Goal: Task Accomplishment & Management: Complete application form

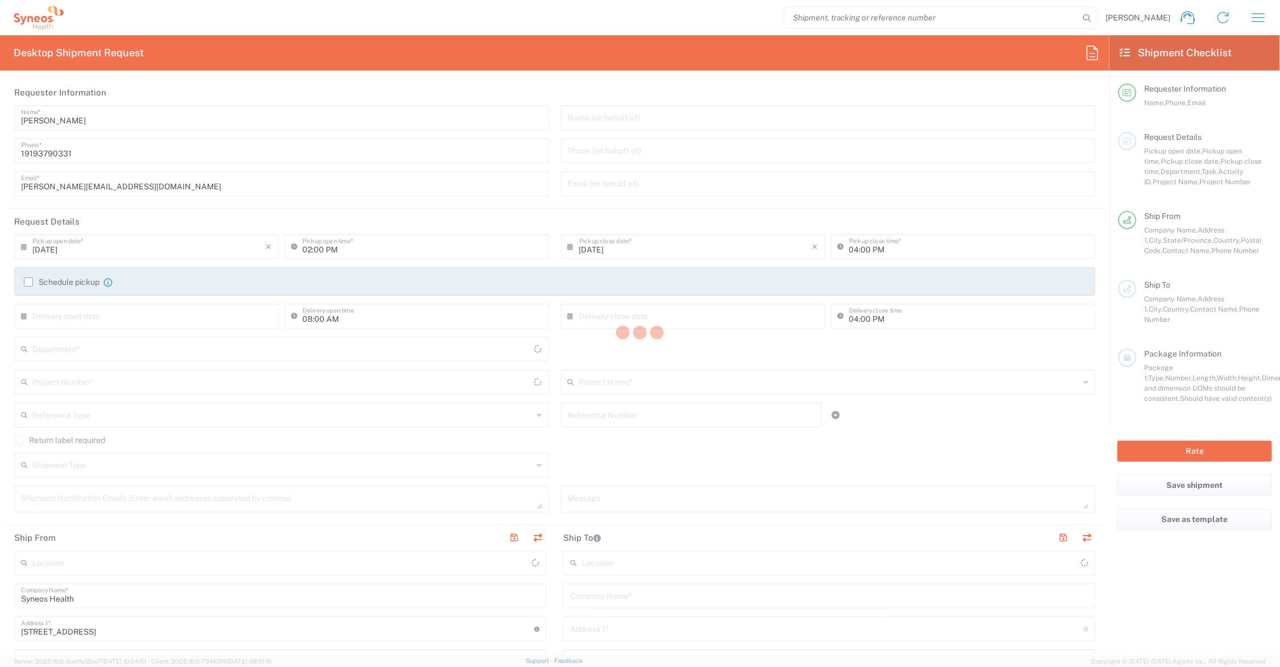
type input "[US_STATE]"
type input "[GEOGRAPHIC_DATA]"
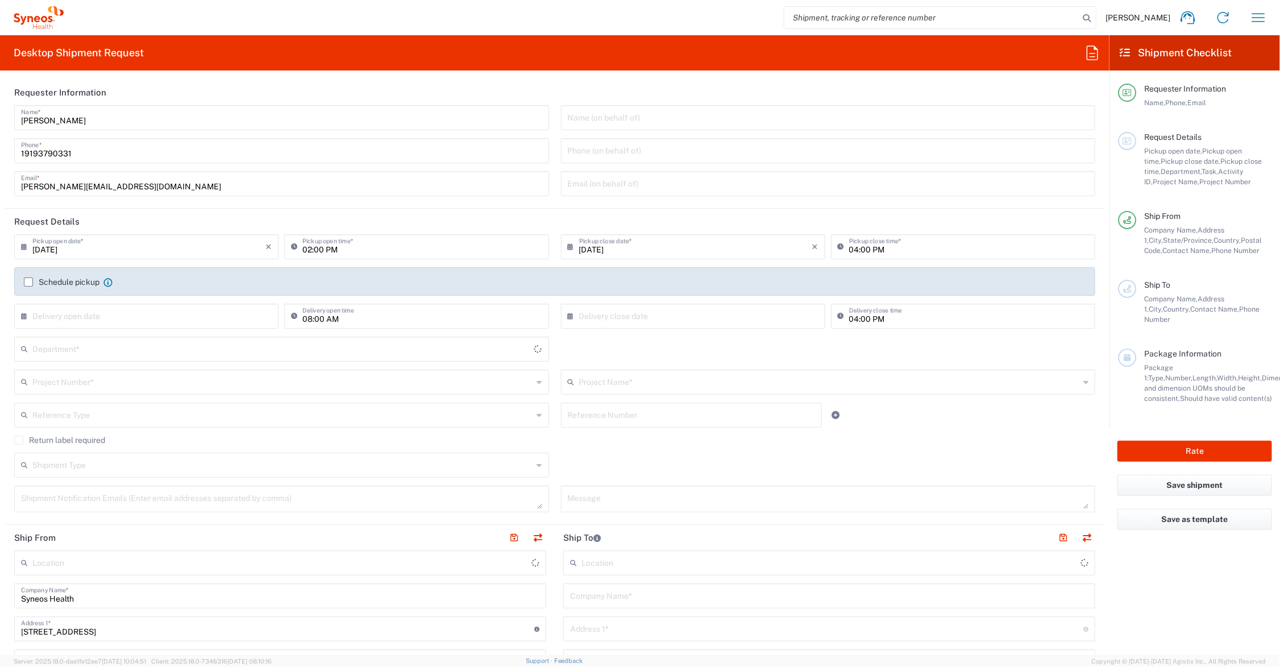
type input "6156"
click at [621, 382] on input "text" at bounding box center [829, 381] width 501 height 20
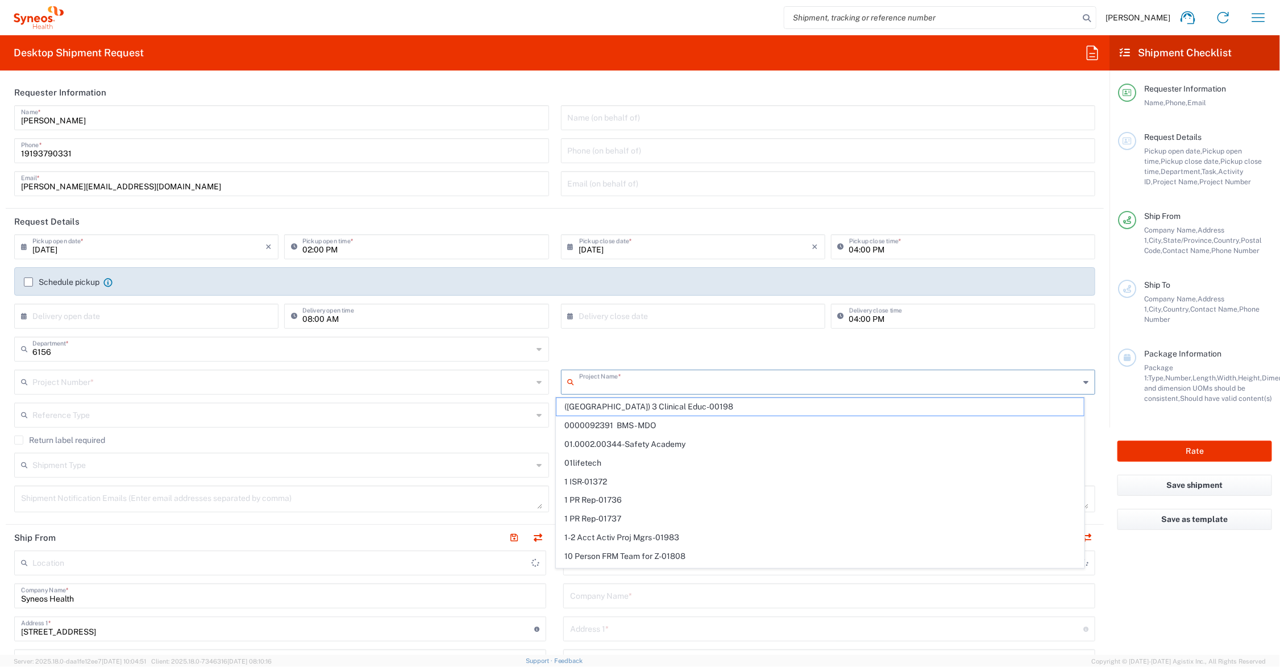
type input "Syneos Health Communications-[GEOGRAPHIC_DATA] [GEOGRAPHIC_DATA]"
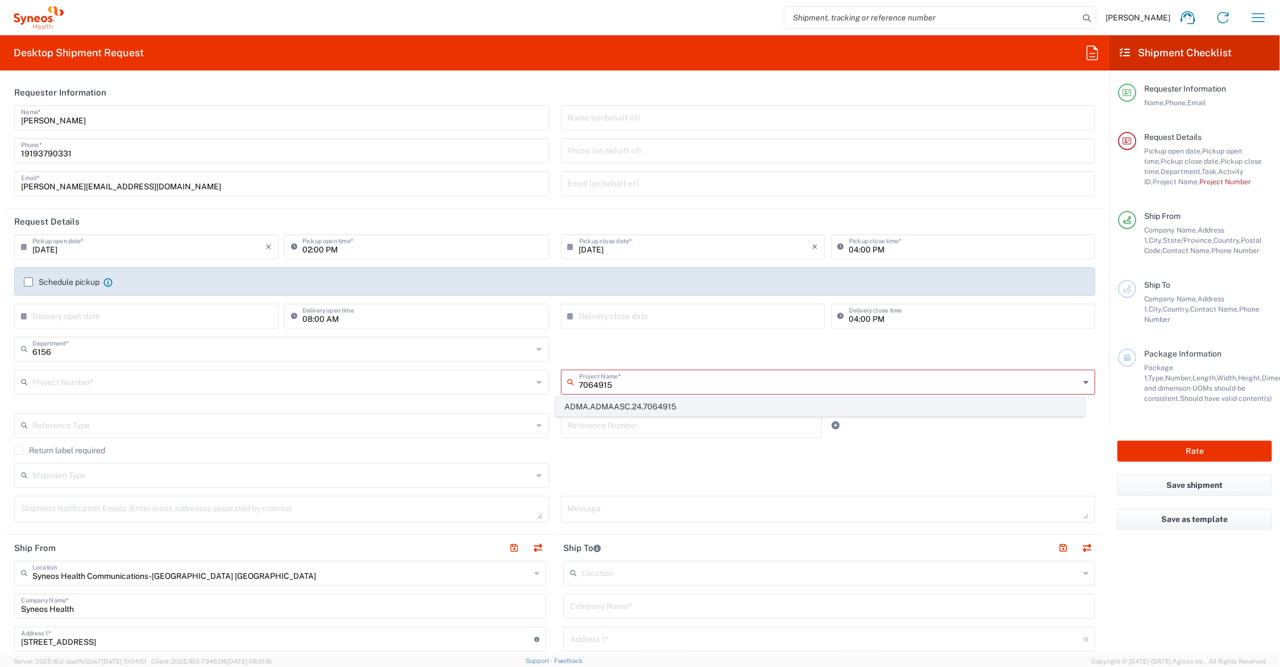
click at [612, 406] on span "ADMA.ADMAASC.24.7064915" at bounding box center [819, 407] width 527 height 18
type input "ADMA.ADMAASC.24.7064915"
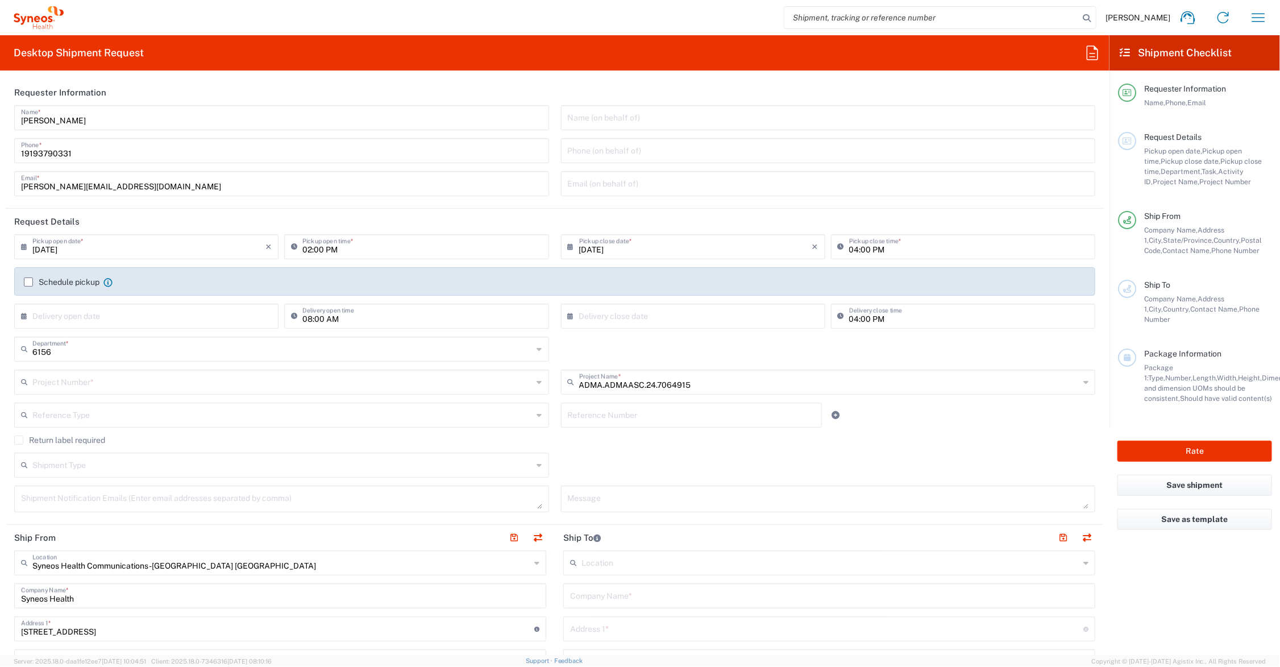
type input "ADUS.GSWCO.CL.7064915"
click at [601, 422] on input "text" at bounding box center [692, 414] width 248 height 20
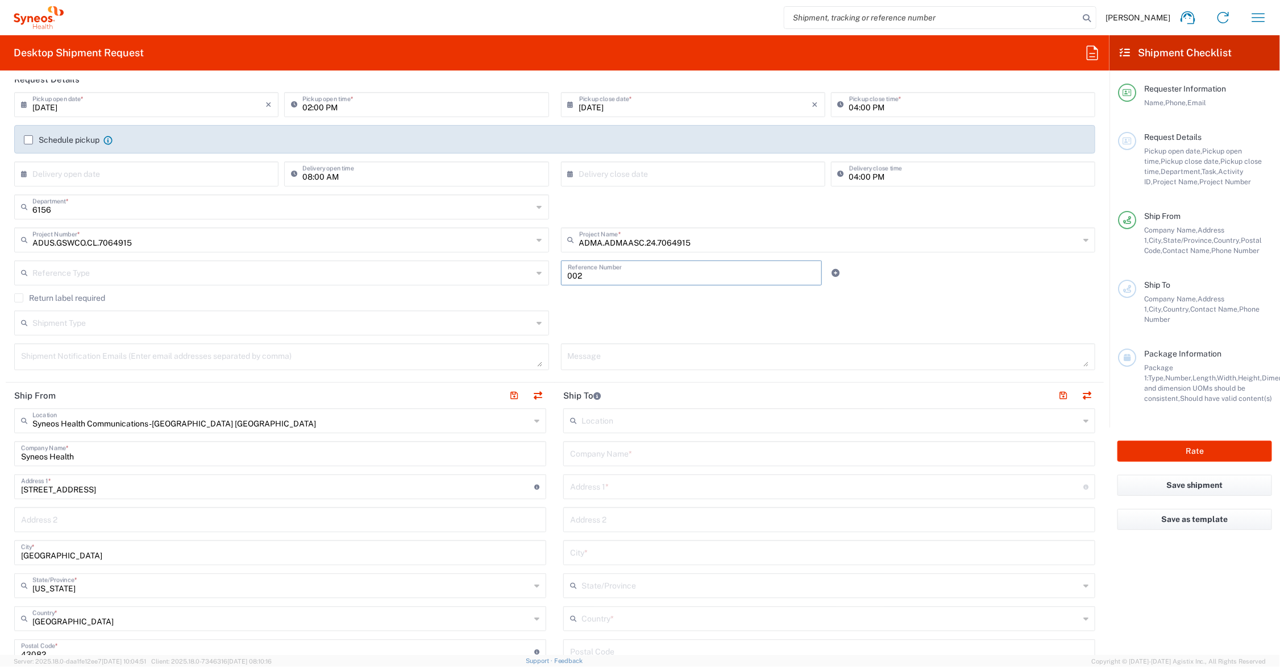
type input "002"
click at [663, 450] on input "text" at bounding box center [829, 453] width 518 height 20
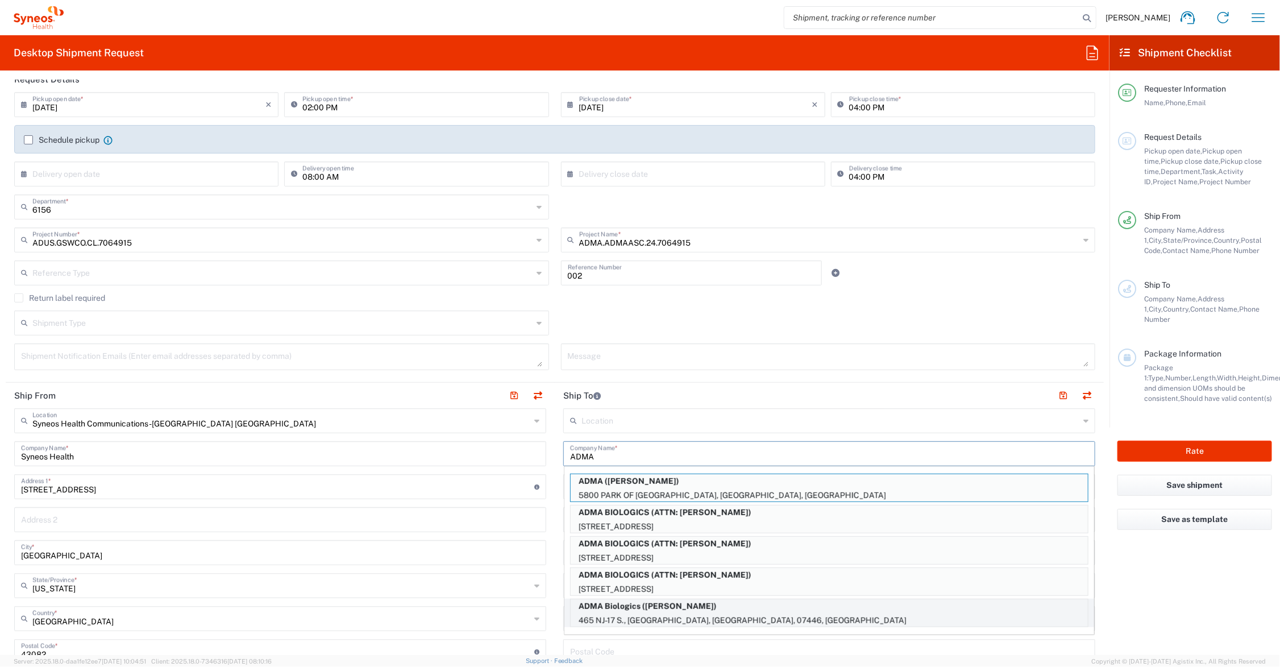
click at [617, 606] on p "ADMA Biologics ([PERSON_NAME])" at bounding box center [828, 606] width 517 height 14
type input "ADMA Biologics"
type input "465 NJ-17 S."
type input "[PERSON_NAME]"
type input "[GEOGRAPHIC_DATA]"
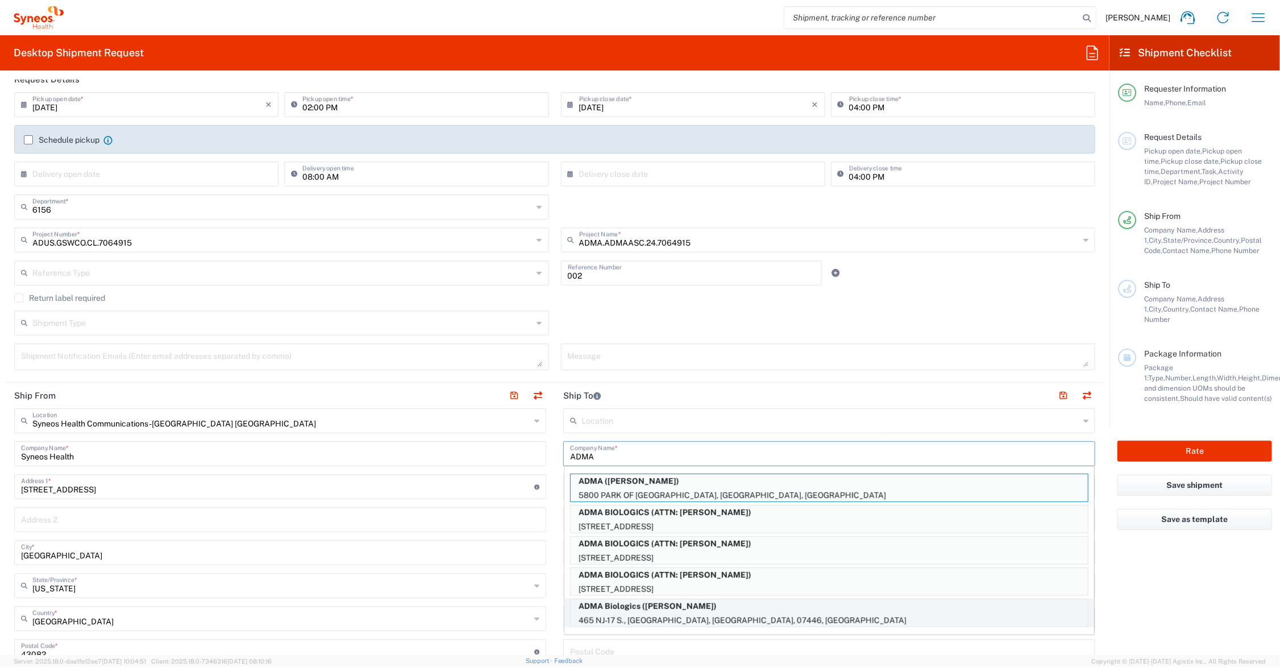
type input "07446"
type input "[PERSON_NAME]"
type input "[PHONE_NUMBER]"
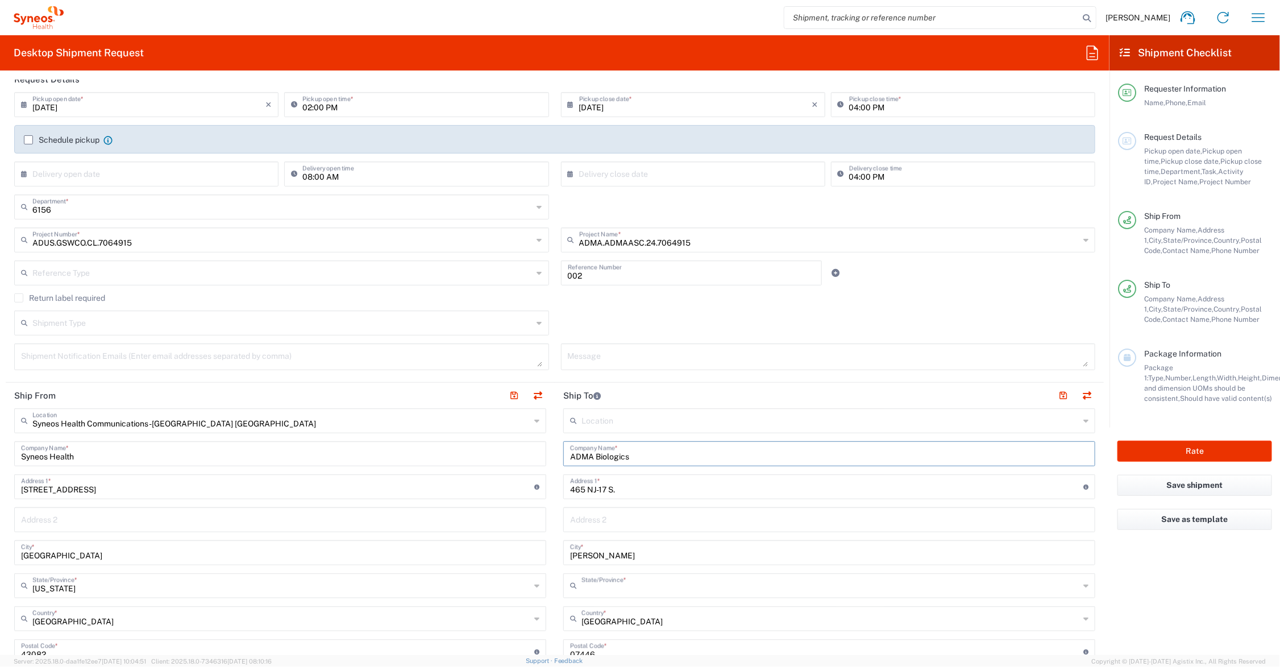
type input "[US_STATE]"
click at [646, 485] on input "465 NJ-17 S." at bounding box center [826, 486] width 513 height 20
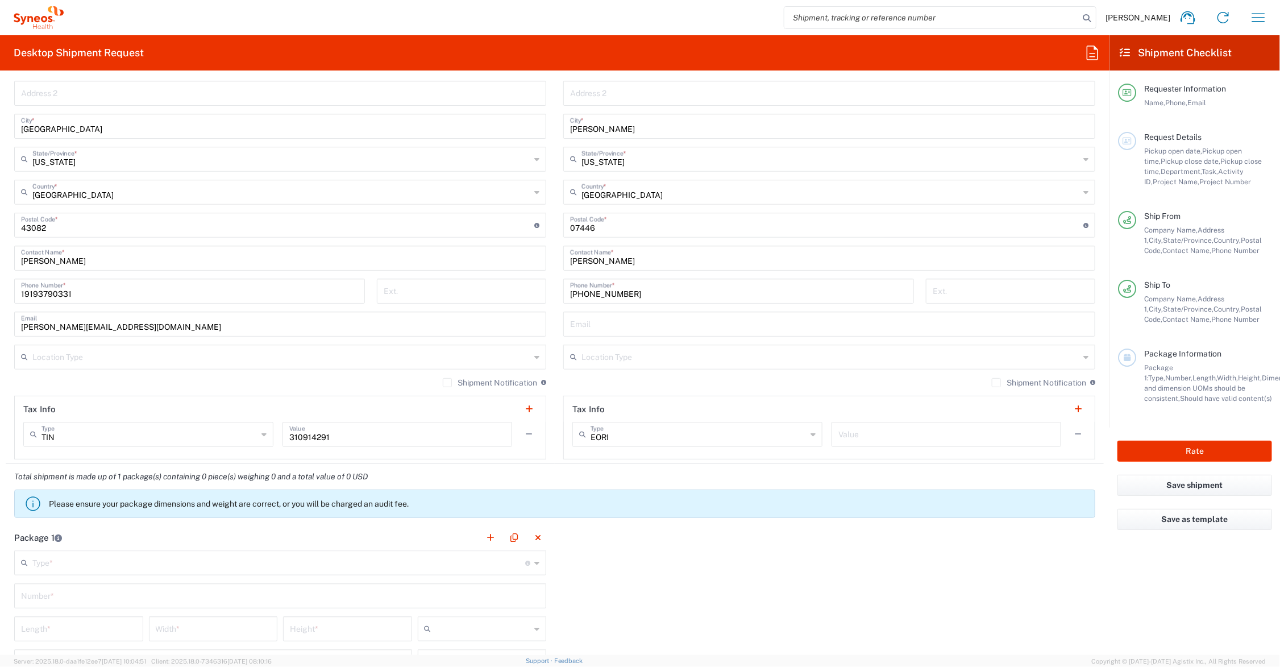
scroll to position [710, 0]
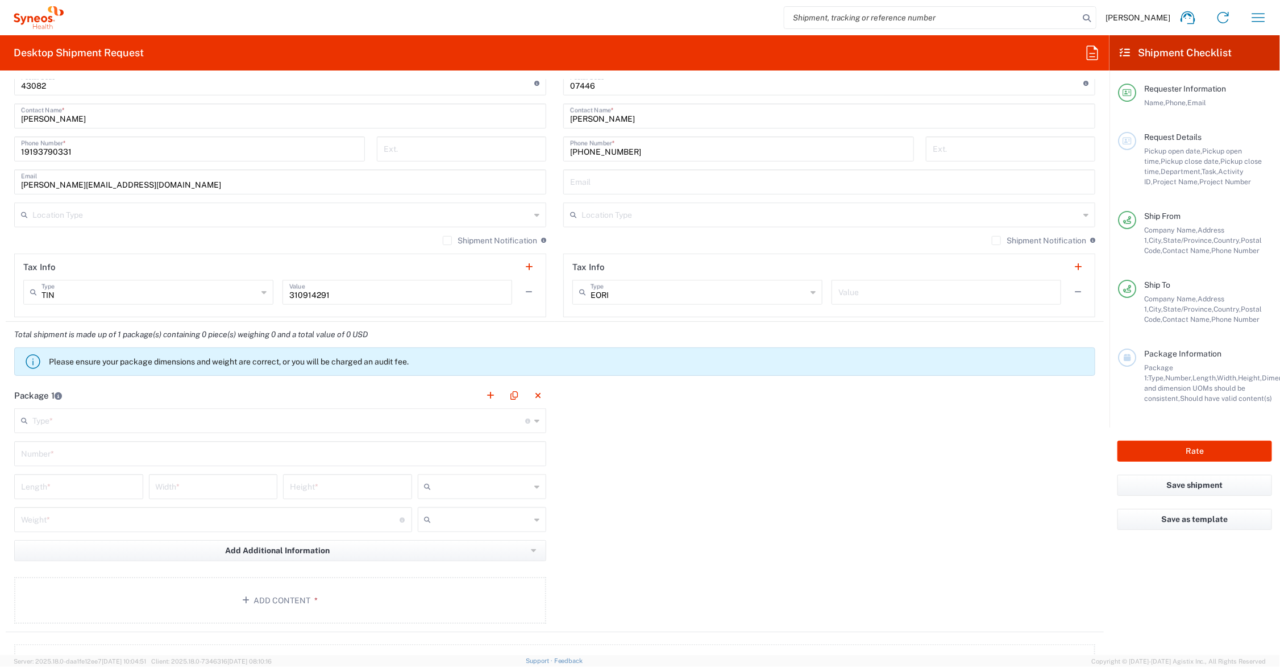
type input "465 [GEOGRAPHIC_DATA]-17 South"
click at [81, 418] on input "text" at bounding box center [278, 420] width 493 height 20
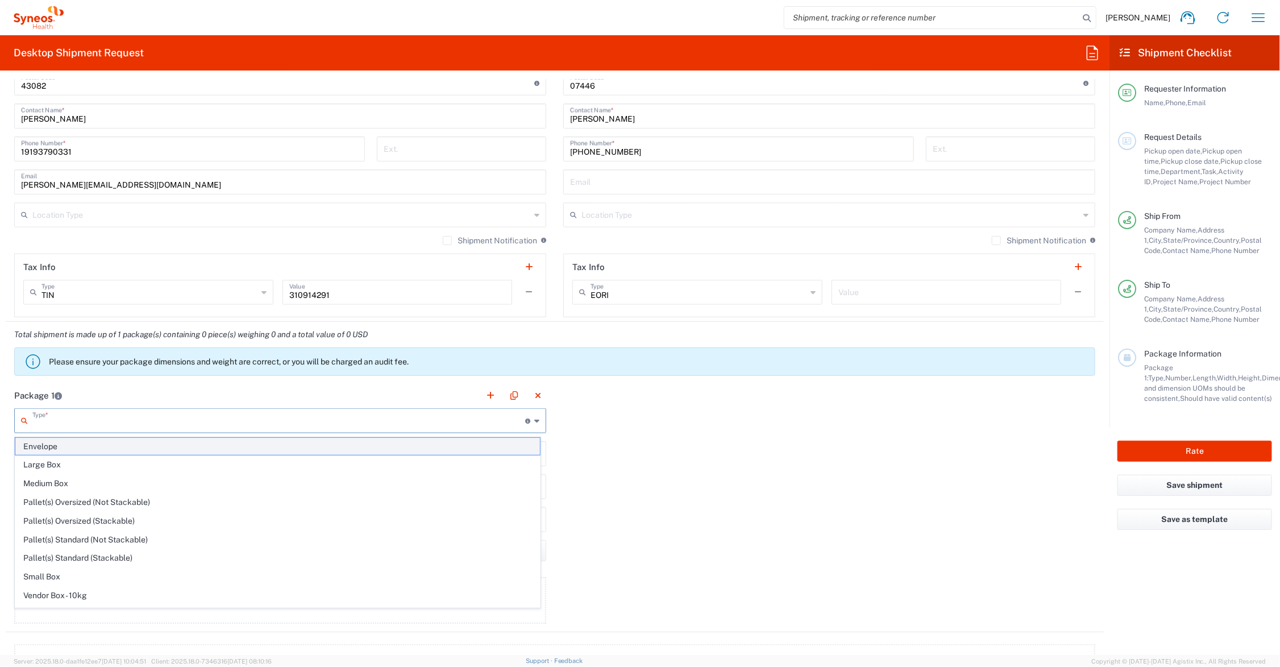
click at [64, 443] on span "Envelope" at bounding box center [277, 447] width 524 height 18
type input "Envelope"
type input "1"
type input "9.5"
type input "12.5"
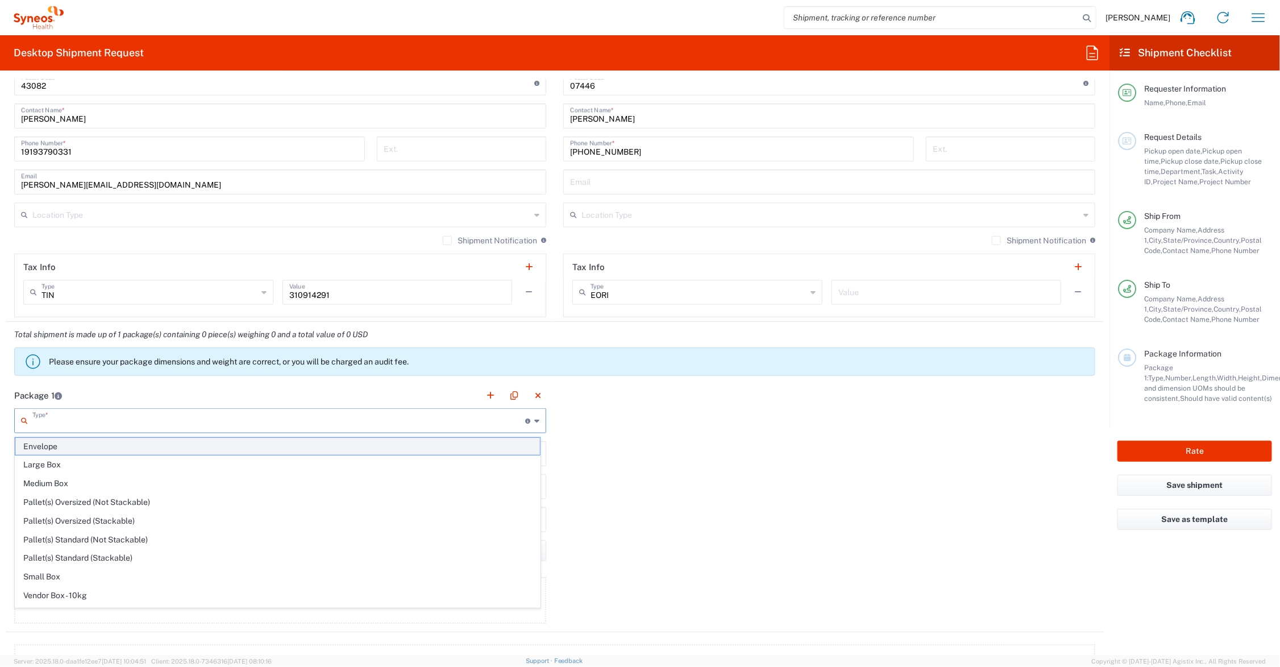
type input "0.25"
type input "in"
type input "0.45"
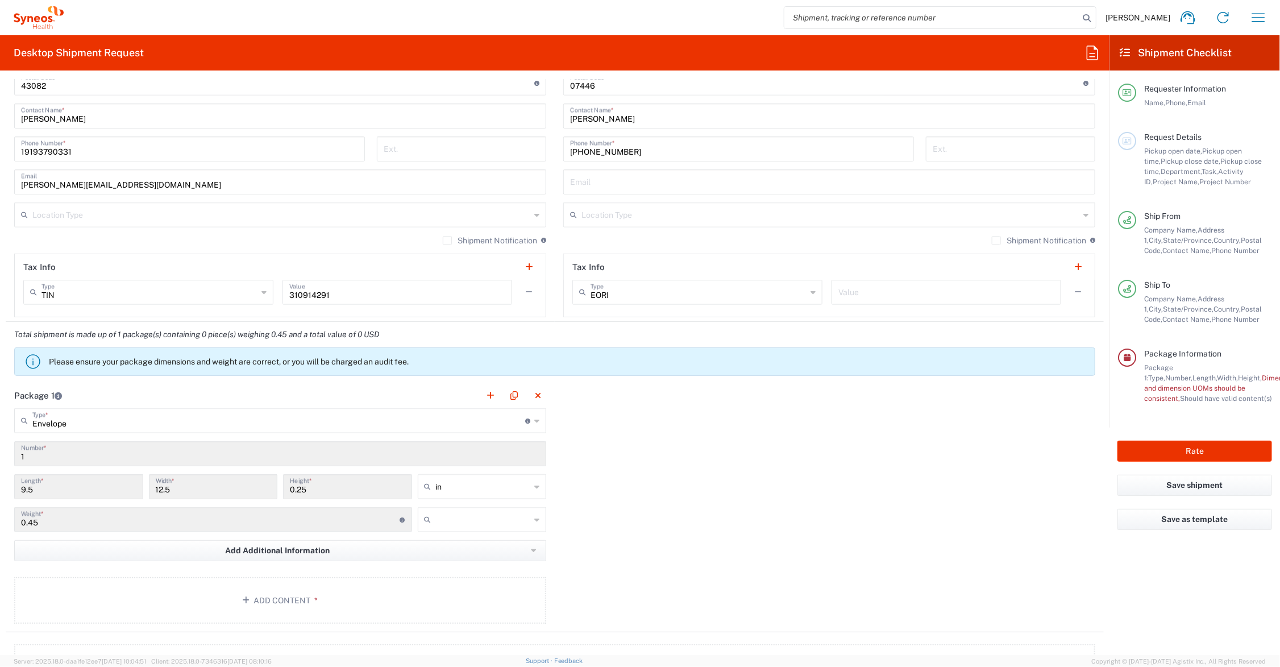
click at [489, 519] on input "text" at bounding box center [483, 519] width 95 height 18
drag, startPoint x: 469, startPoint y: 563, endPoint x: 446, endPoint y: 566, distance: 23.5
click at [469, 563] on span "lbs" at bounding box center [477, 564] width 125 height 18
type input "lbs"
click at [317, 591] on button "Add Content *" at bounding box center [280, 600] width 532 height 47
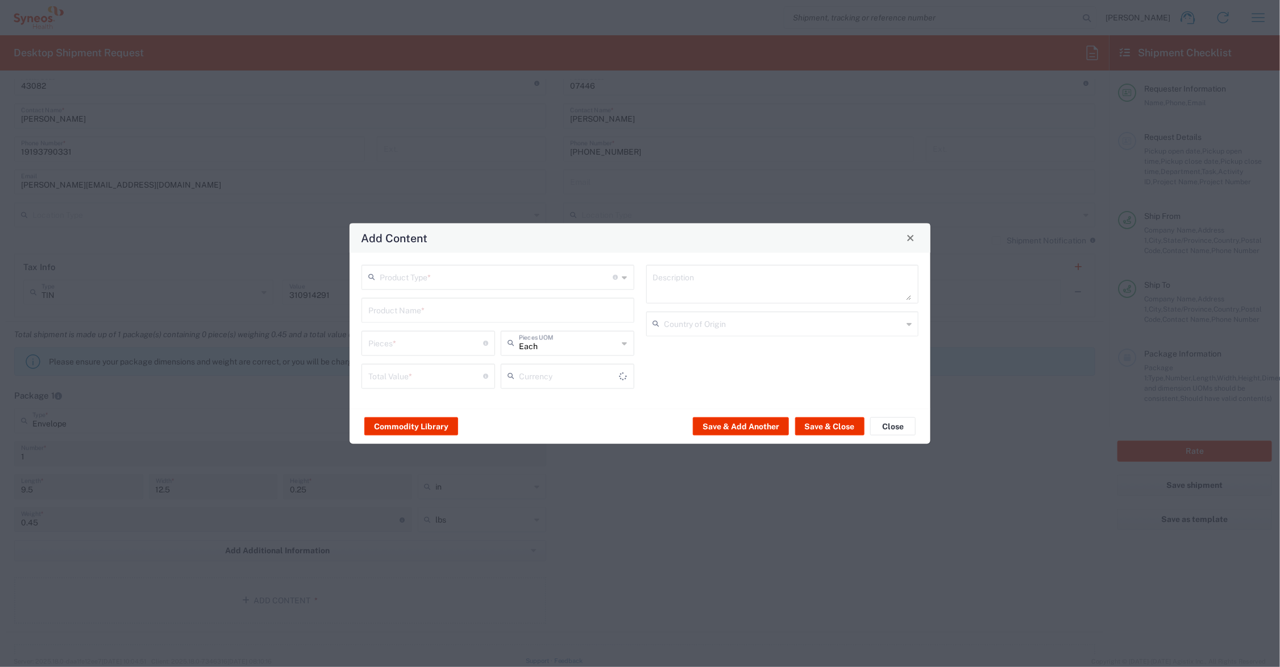
type input "US Dollar"
click at [426, 313] on input "text" at bounding box center [497, 309] width 259 height 20
click at [423, 277] on input "text" at bounding box center [497, 276] width 234 height 20
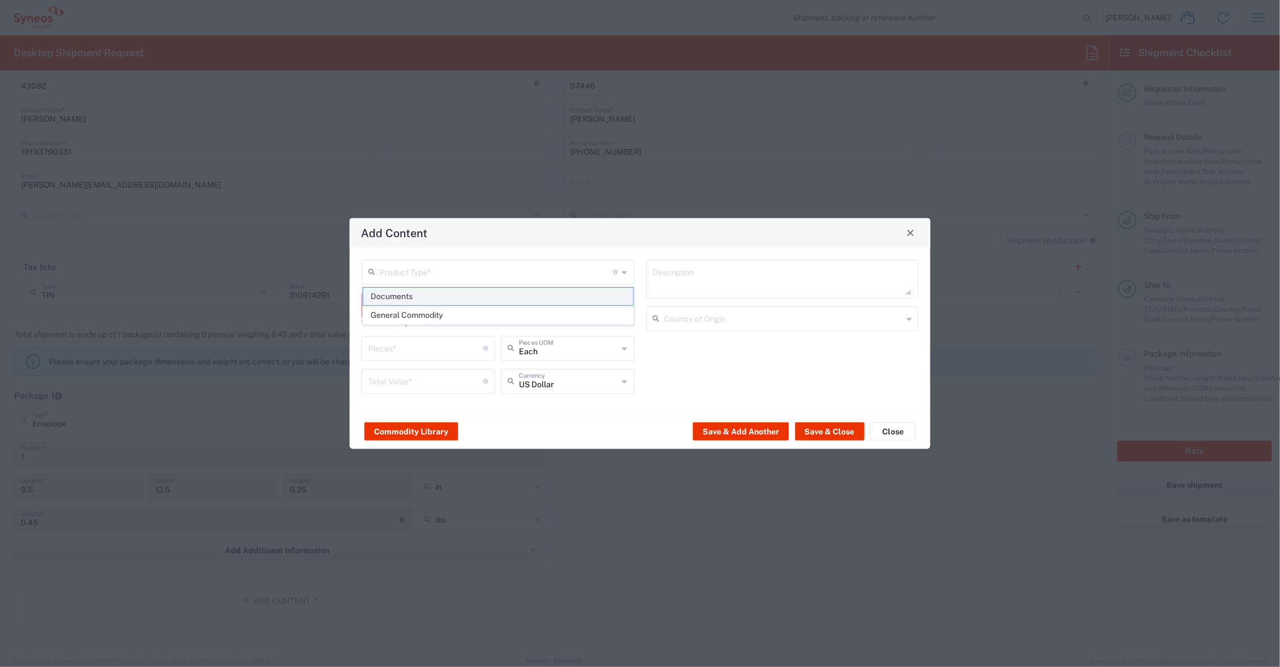
click at [419, 290] on span "Documents" at bounding box center [498, 297] width 270 height 18
type input "Documents"
type input "1"
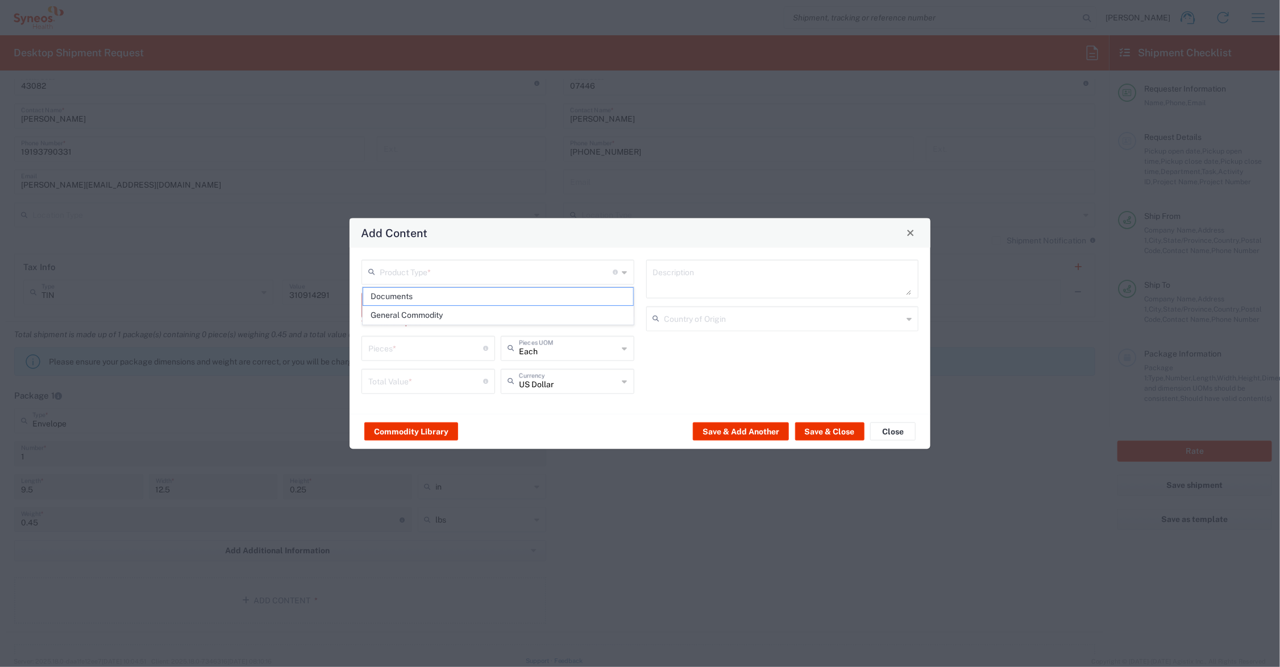
type textarea "Documents"
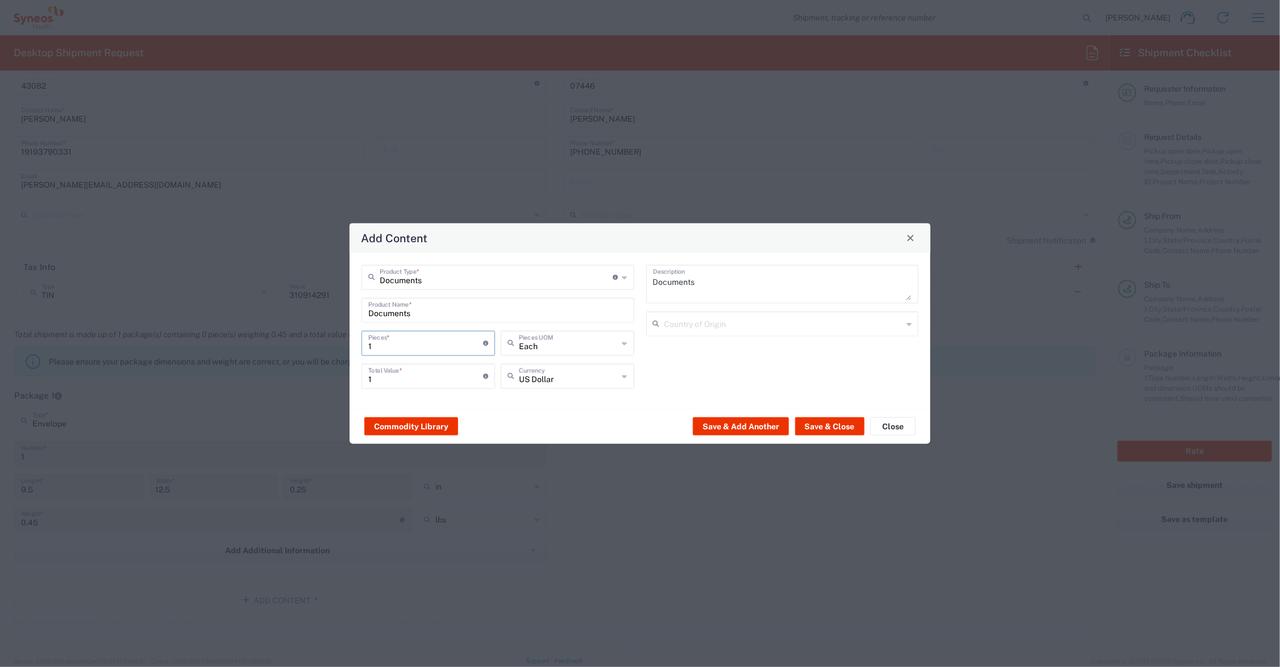
drag, startPoint x: 382, startPoint y: 341, endPoint x: 344, endPoint y: 338, distance: 38.2
click at [345, 339] on div "Add Content Documents Product Type * Document: Paper document generated interna…" at bounding box center [640, 333] width 1280 height 667
type input "2"
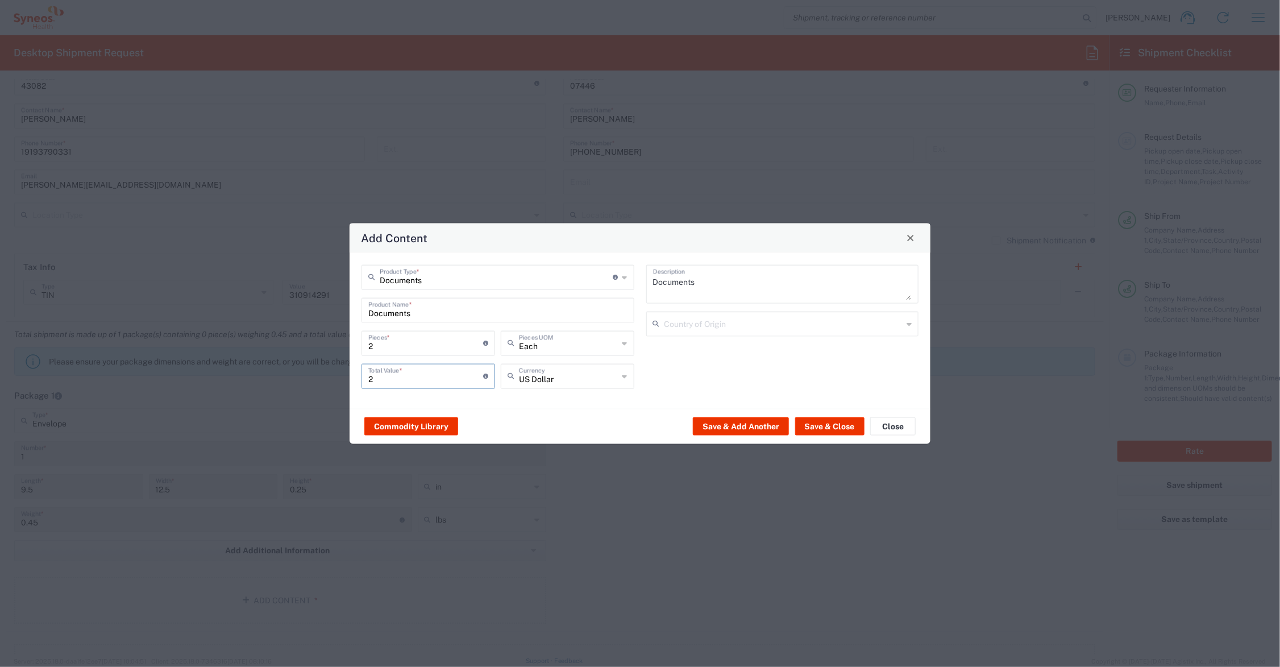
drag, startPoint x: 378, startPoint y: 374, endPoint x: 361, endPoint y: 374, distance: 17.0
click at [361, 374] on div "2 Total Value * Total value of all the pieces" at bounding box center [428, 379] width 139 height 33
type input "7.50"
click at [838, 419] on button "Save & Close" at bounding box center [829, 426] width 69 height 18
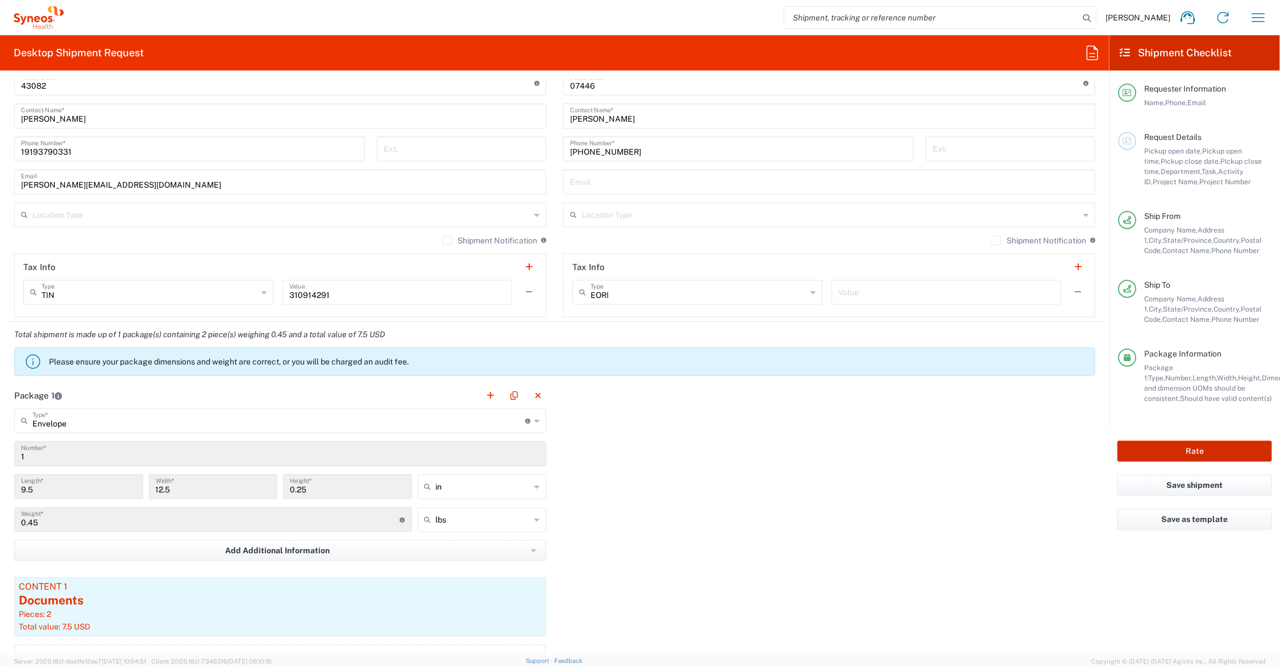
click at [1148, 449] on button "Rate" at bounding box center [1194, 450] width 155 height 21
type input "ADMA.ADMAASC.24.7064915"
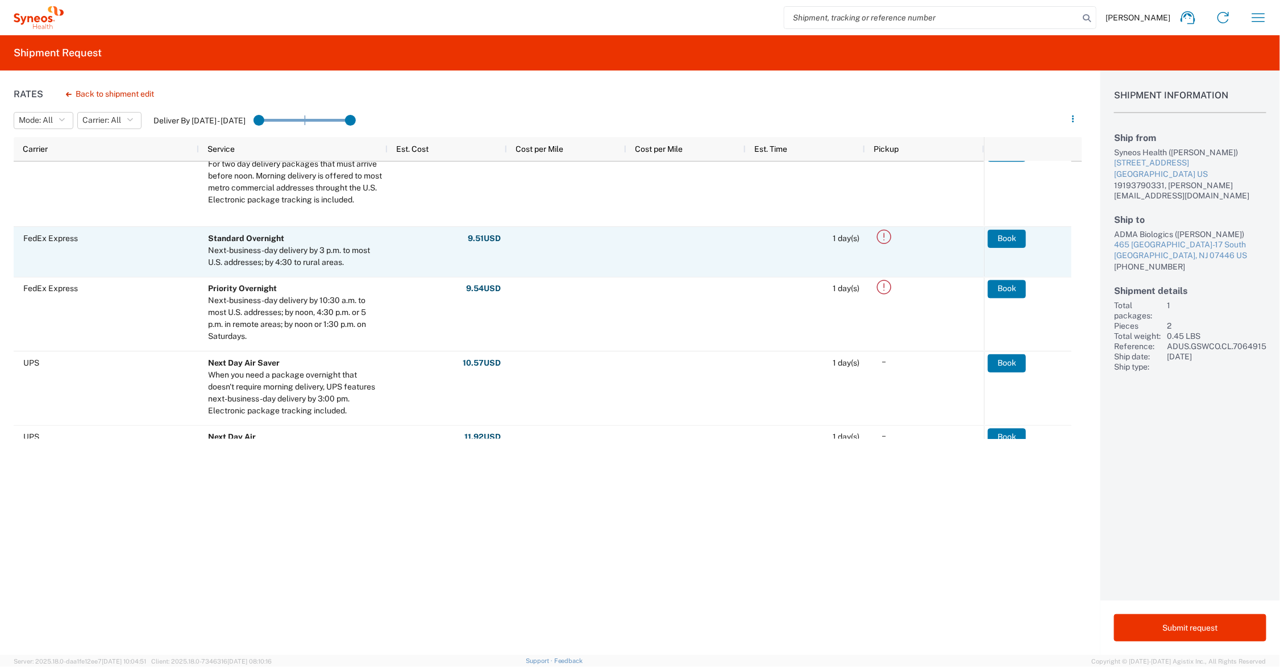
scroll to position [284, 0]
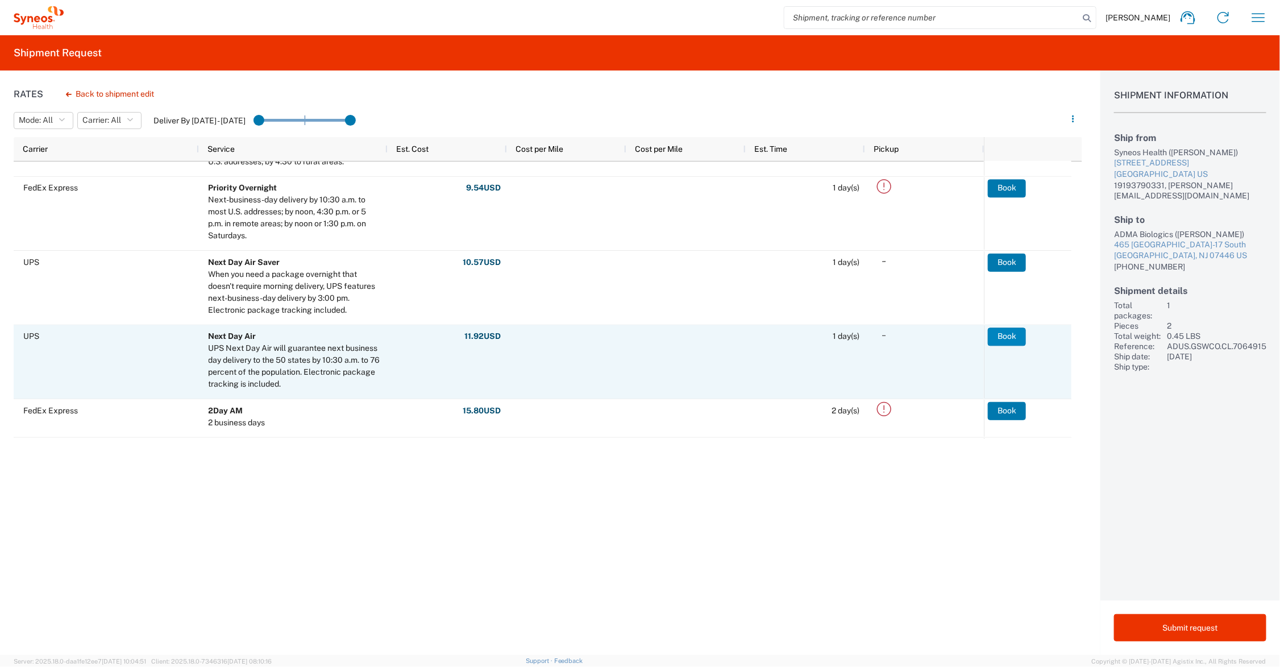
click at [1010, 334] on button "Book" at bounding box center [1007, 336] width 38 height 18
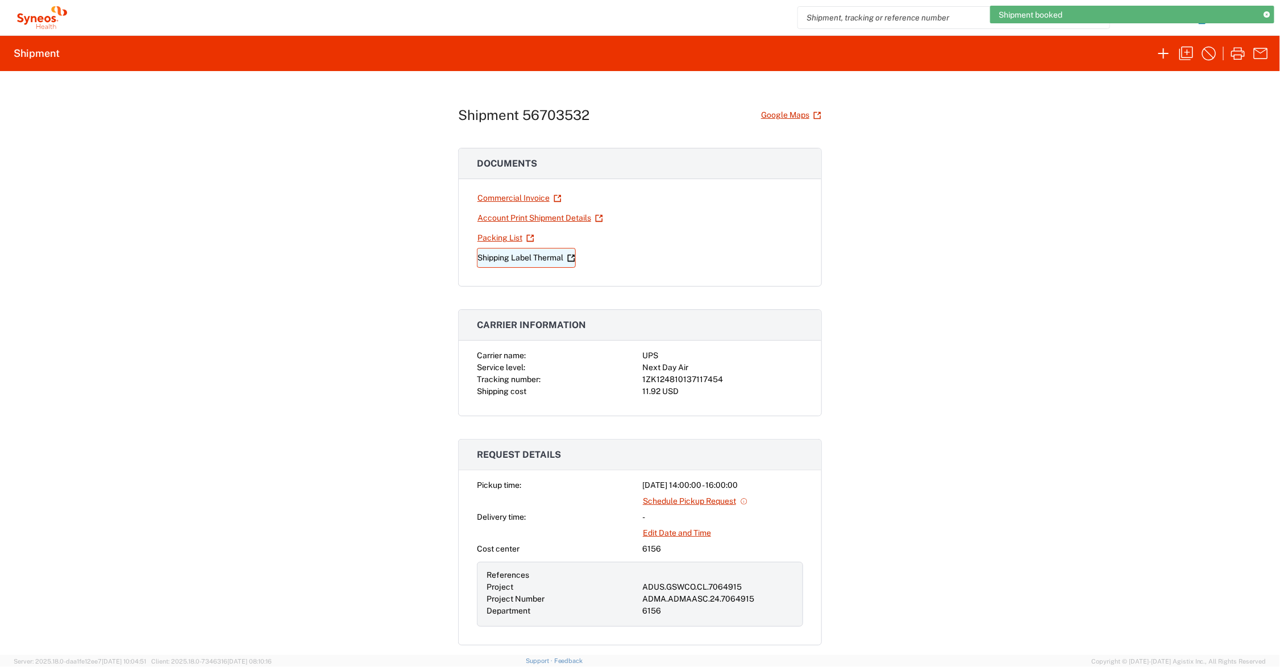
click at [534, 257] on link "Shipping Label Thermal" at bounding box center [526, 258] width 99 height 20
